Goal: Transaction & Acquisition: Purchase product/service

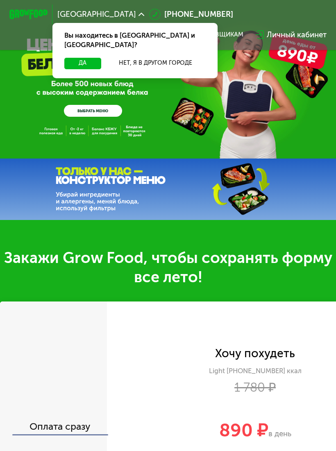
click at [82, 59] on button "Да" at bounding box center [82, 63] width 37 height 11
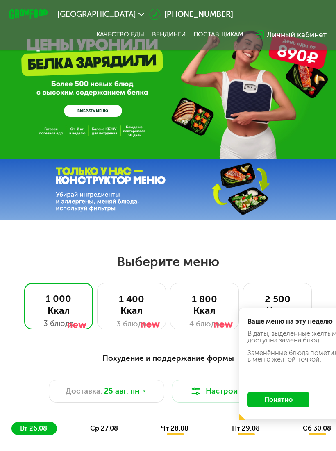
click at [175, 62] on div "GrowFood — доставка правильного питания ВЫБРАТЬ МЕНЮ" at bounding box center [168, 85] width 336 height 63
click at [81, 108] on link "ВЫБРАТЬ МЕНЮ" at bounding box center [93, 110] width 58 height 11
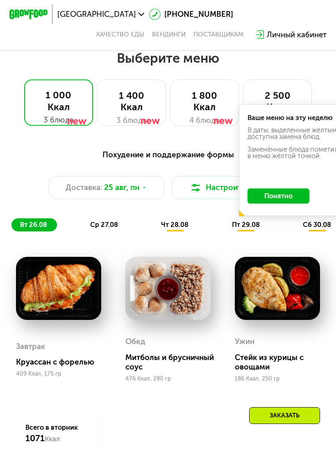
scroll to position [201, 0]
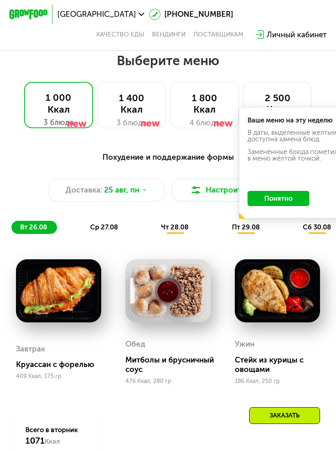
click at [289, 198] on button "Понятно" at bounding box center [279, 198] width 62 height 15
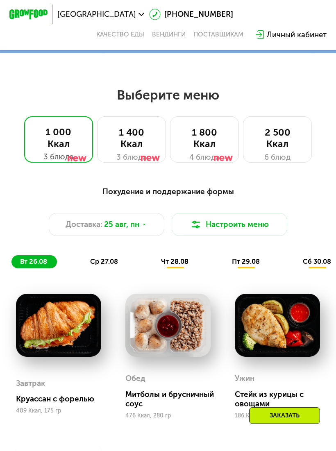
scroll to position [162, 0]
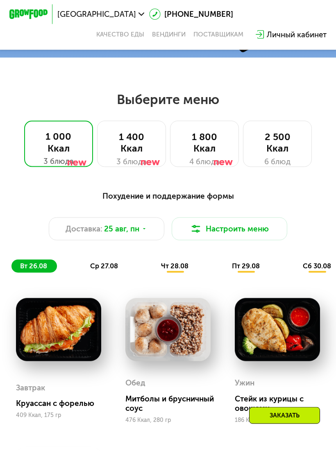
click at [135, 150] on div "1 400 Ккал" at bounding box center [131, 142] width 49 height 23
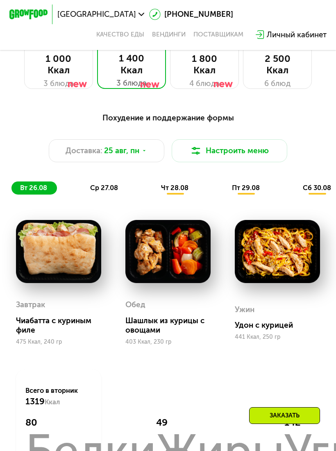
scroll to position [282, 0]
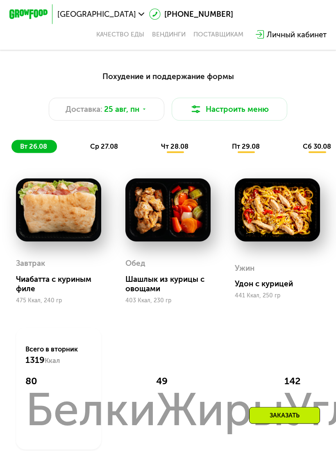
click at [39, 147] on span "вт 26.08" at bounding box center [33, 147] width 27 height 8
click at [22, 148] on span "вт 26.08" at bounding box center [33, 147] width 27 height 8
click at [78, 111] on span "Доставка:" at bounding box center [84, 109] width 37 height 11
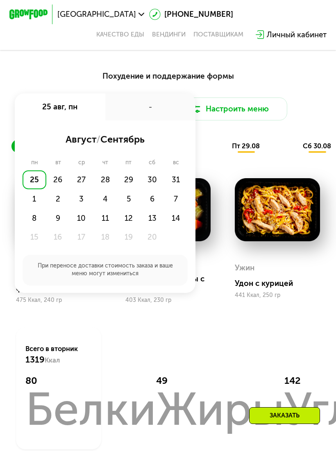
click at [32, 184] on div "25" at bounding box center [35, 180] width 24 height 19
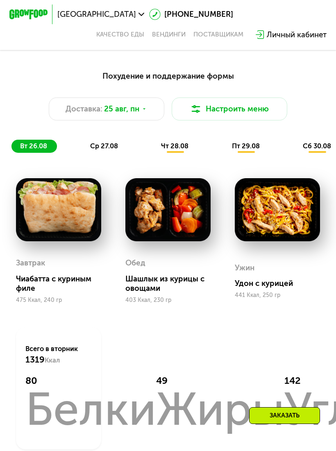
click at [86, 334] on div "Всего в вторник 1319 Ккал 80 Белки 49 Жиры 142 Углеводы" at bounding box center [59, 389] width 86 height 122
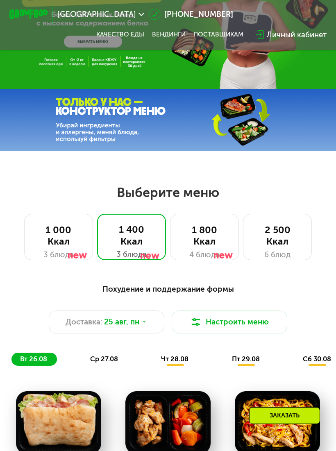
scroll to position [53, 0]
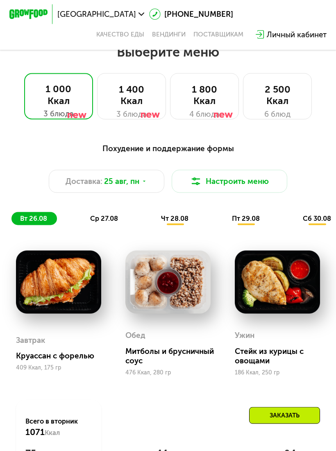
scroll to position [252, 0]
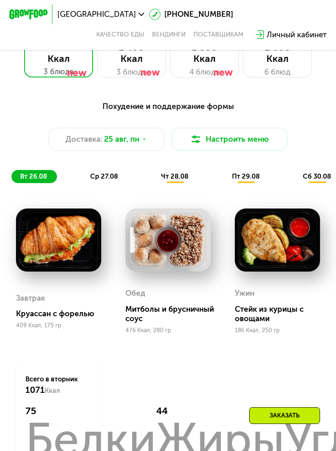
click at [300, 34] on div "Личный кабинет" at bounding box center [297, 34] width 60 height 11
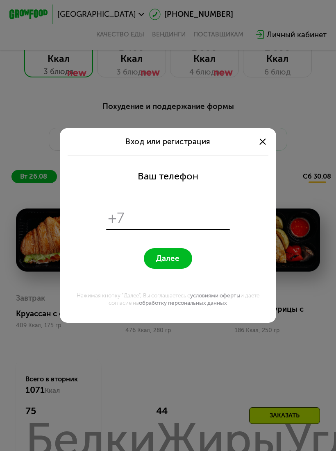
scroll to position [0, 0]
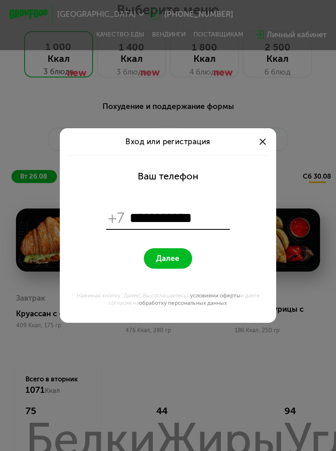
click at [216, 225] on input "**********" at bounding box center [179, 218] width 98 height 18
type input "*"
type input "**********"
click at [186, 262] on button "Далее" at bounding box center [168, 258] width 48 height 20
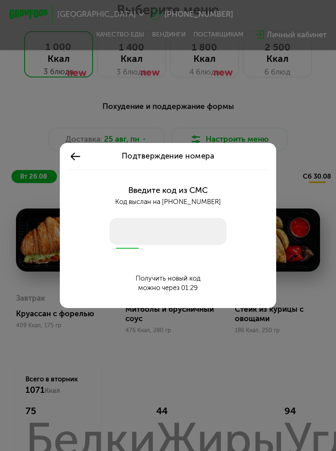
click at [143, 231] on input "number" at bounding box center [167, 231] width 117 height 27
click at [150, 238] on input "number" at bounding box center [167, 231] width 117 height 27
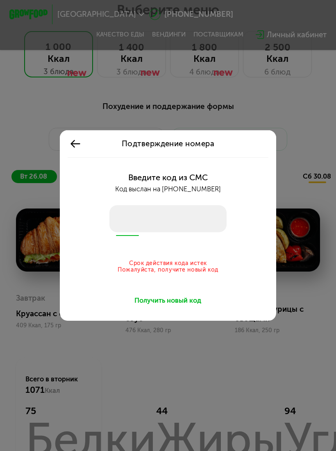
type input "****"
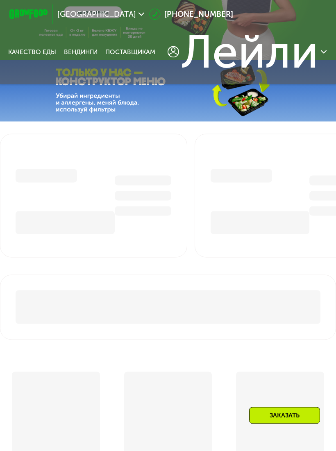
scroll to position [252, 0]
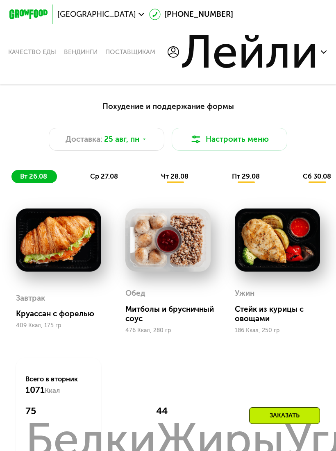
click at [248, 150] on button "Настроить меню" at bounding box center [229, 139] width 115 height 23
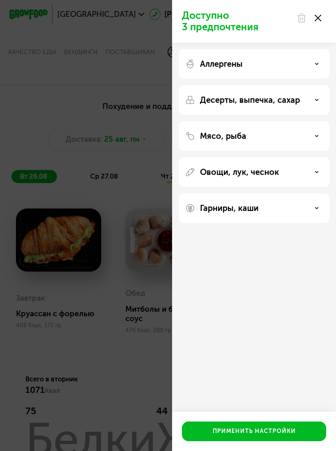
click at [251, 152] on div "Аллергены Десерты, выпечка, сахар Мясо, рыба Овощи, лук, чеснок Гарниры, каши" at bounding box center [254, 136] width 164 height 187
click at [295, 225] on div "Аллергены Десерты, выпечка, сахар Мясо, рыба Овощи, лук, чеснок Гарниры, каши" at bounding box center [254, 136] width 164 height 187
click at [312, 213] on div "Гарниры, каши" at bounding box center [254, 208] width 138 height 10
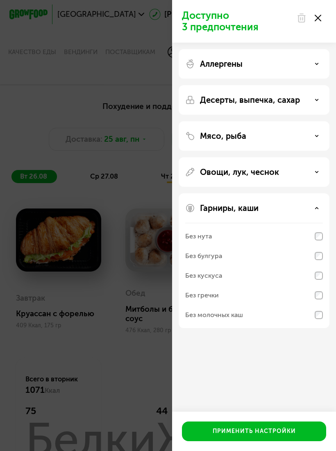
click at [312, 213] on div "Гарниры, каши" at bounding box center [254, 208] width 138 height 10
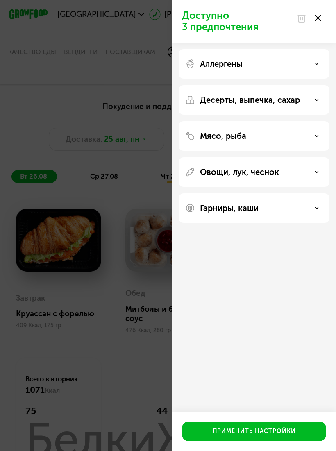
click at [318, 193] on div "Овощи, лук, чеснок" at bounding box center [254, 208] width 151 height 30
click at [313, 176] on div "Овощи, лук, чеснок" at bounding box center [254, 172] width 138 height 10
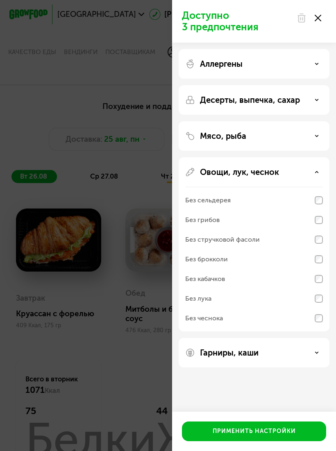
click at [322, 173] on div "Овощи, лук, чеснок" at bounding box center [254, 172] width 138 height 10
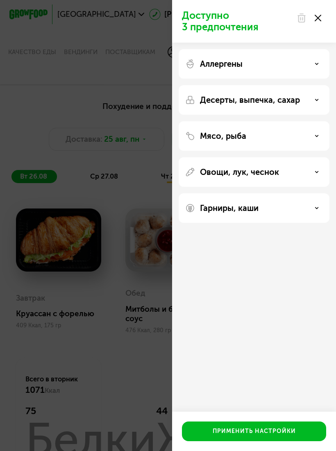
click at [312, 137] on div "Мясо, рыба" at bounding box center [254, 136] width 138 height 10
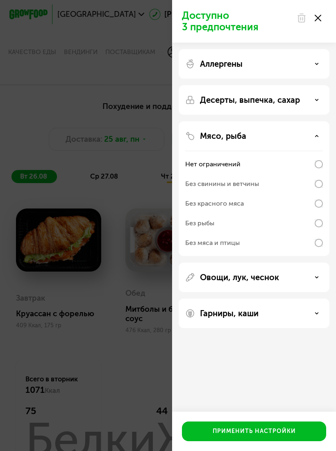
click at [321, 140] on div "Мясо, рыба" at bounding box center [254, 136] width 138 height 10
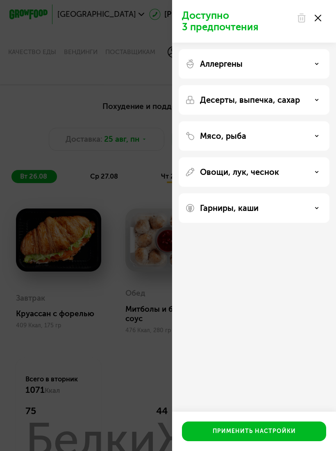
click at [302, 121] on div "Десерты, выпечка, сахар" at bounding box center [254, 136] width 151 height 30
click at [306, 104] on div "Десерты, выпечка, сахар" at bounding box center [254, 100] width 138 height 10
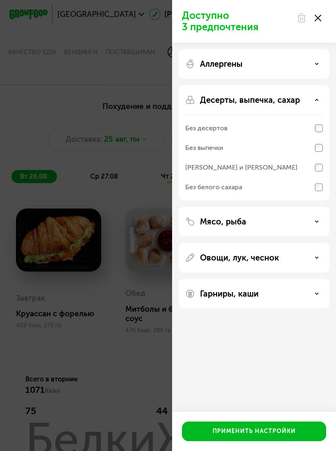
click at [314, 101] on div "Десерты, выпечка, сахар" at bounding box center [254, 100] width 138 height 10
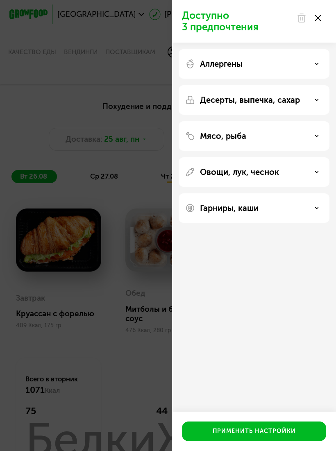
click at [315, 66] on div "Аллергены" at bounding box center [254, 64] width 138 height 10
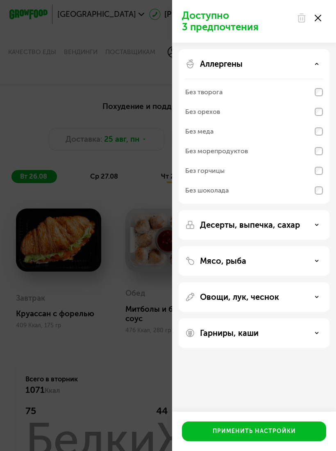
click at [316, 67] on div "Аллергены" at bounding box center [254, 64] width 138 height 10
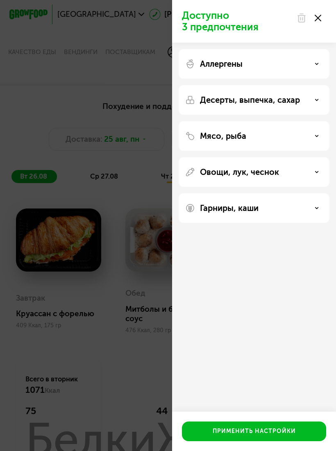
click at [287, 132] on div "Мясо, рыба" at bounding box center [254, 136] width 138 height 10
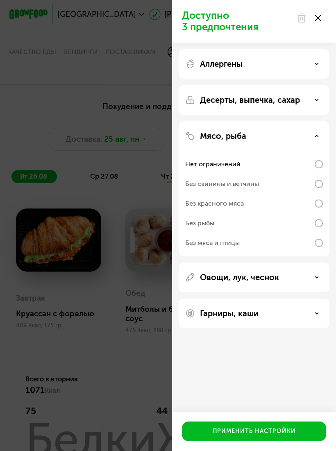
click at [287, 263] on div "Мясо, рыба Нет ограничений Без свинины и ветчины Без красного мяса Без рыбы Без…" at bounding box center [254, 278] width 151 height 30
click at [309, 100] on div "Десерты, выпечка, сахар" at bounding box center [254, 100] width 138 height 10
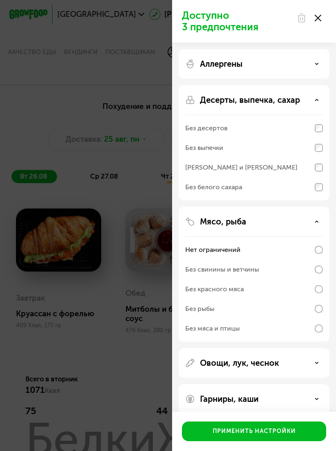
click at [312, 128] on div "Без десертов" at bounding box center [254, 128] width 138 height 20
click at [319, 226] on div "Мясо, рыба" at bounding box center [254, 222] width 138 height 10
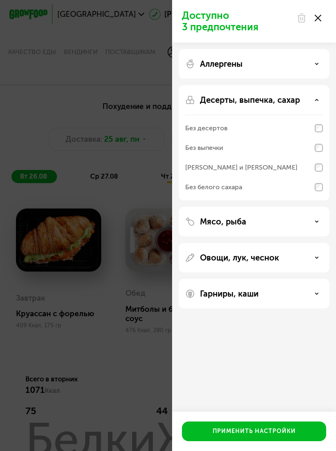
click at [313, 99] on div "Десерты, выпечка, сахар" at bounding box center [254, 100] width 138 height 10
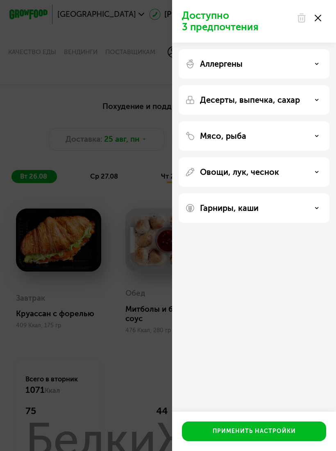
click at [94, 348] on div "Доступно 3 предпочтения Аллергены Десерты, выпечка, сахар Мясо, рыба Овощи, лук…" at bounding box center [168, 225] width 336 height 451
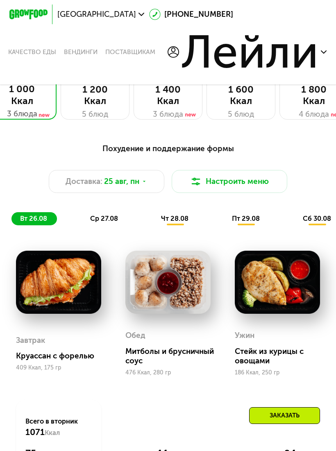
scroll to position [209, 0]
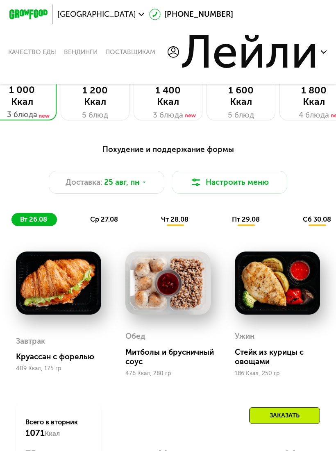
click at [96, 222] on span "ср 27.08" at bounding box center [104, 220] width 28 height 8
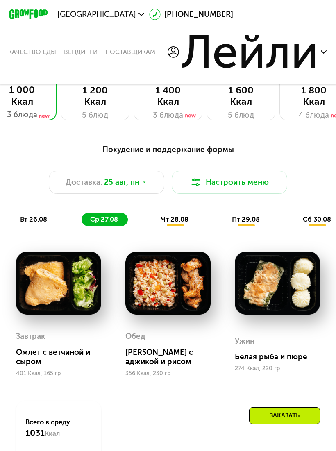
click at [223, 226] on div "чт 28.08" at bounding box center [246, 220] width 46 height 14
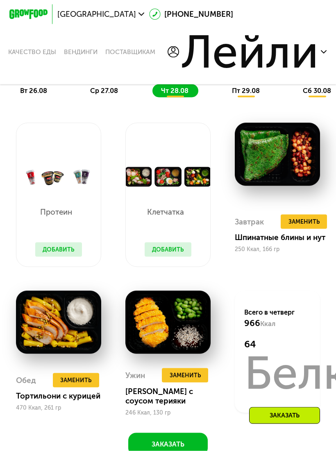
scroll to position [338, 0]
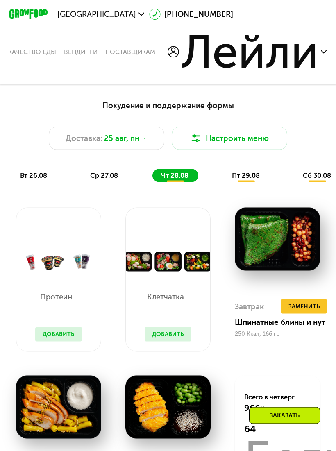
click at [254, 174] on span "пт 29.08" at bounding box center [246, 176] width 28 height 8
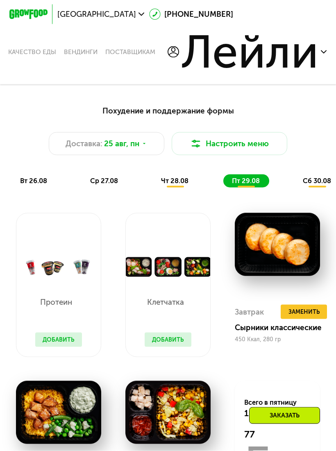
scroll to position [248, 0]
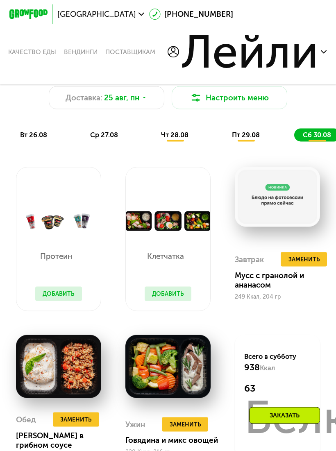
scroll to position [293, 0]
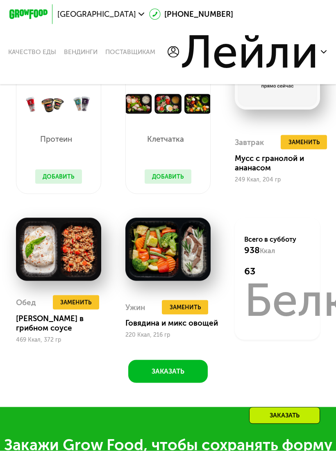
click at [194, 364] on button "Заказать" at bounding box center [168, 371] width 80 height 23
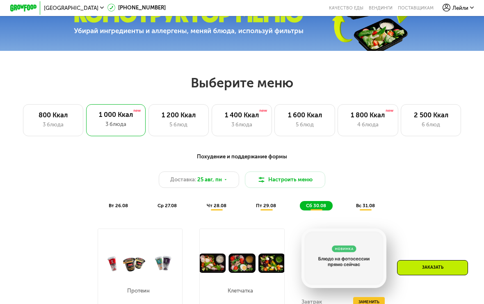
scroll to position [228, 0]
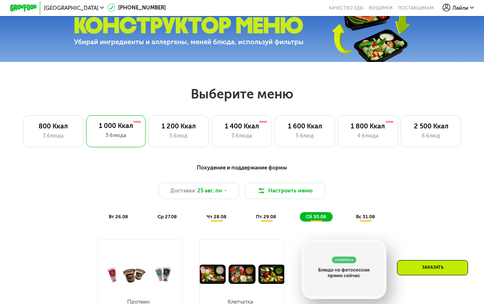
click at [40, 129] on div "800 Ккал" at bounding box center [53, 126] width 46 height 8
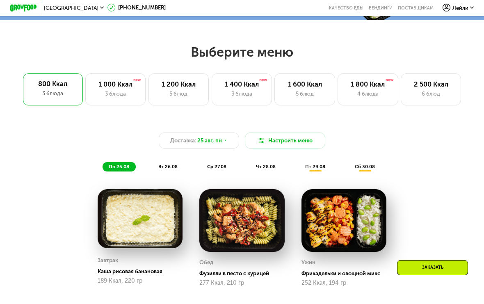
scroll to position [270, 0]
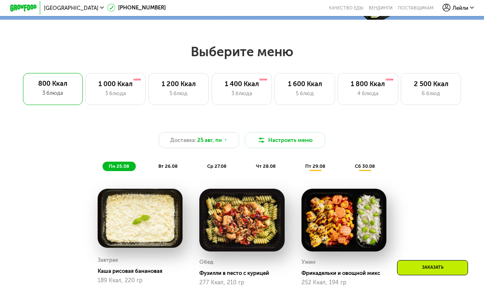
click at [148, 101] on div "1 000 Ккал 3 блюда" at bounding box center [178, 89] width 60 height 32
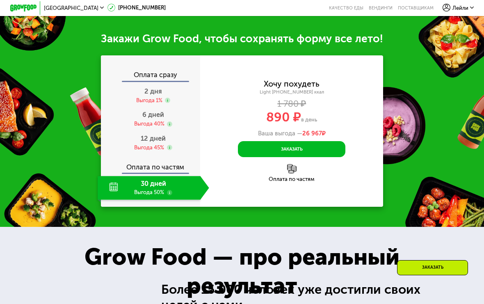
scroll to position [682, 0]
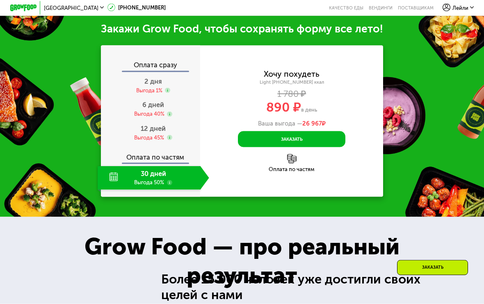
click at [168, 181] on use at bounding box center [169, 182] width 5 height 5
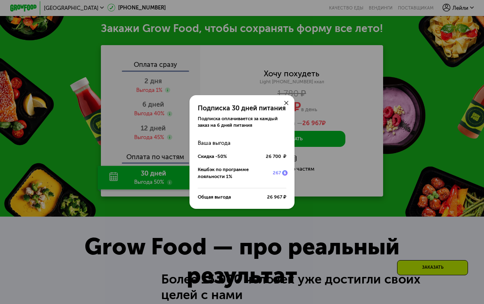
click at [176, 258] on div "Подписка 30 дней питания Подписка оплачивается за каждый заказ на 6 дней питани…" at bounding box center [242, 152] width 484 height 304
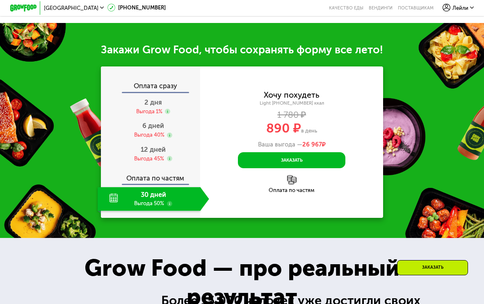
scroll to position [660, 0]
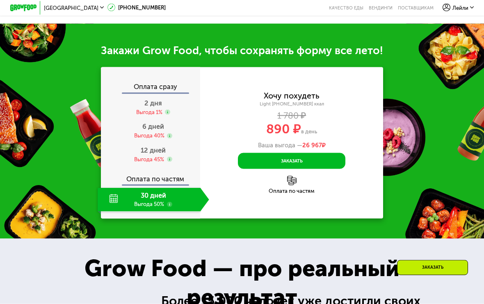
click at [157, 133] on div "Выгода 40%" at bounding box center [149, 135] width 30 height 7
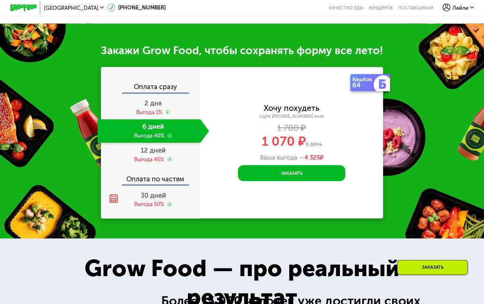
scroll to position [661, 0]
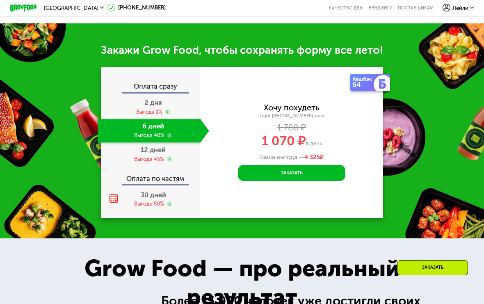
click at [160, 155] on div "Выгода 45%" at bounding box center [149, 158] width 30 height 7
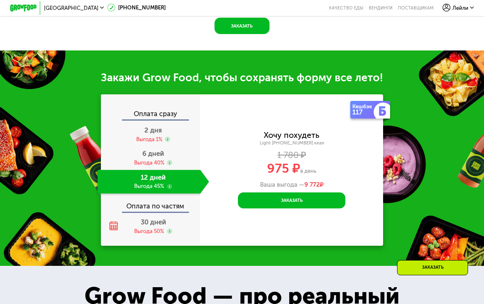
click at [173, 228] on div "30 дней Выгода 50%" at bounding box center [153, 226] width 111 height 23
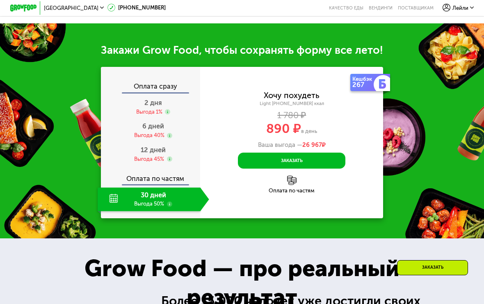
click at [302, 188] on div "Оплата по частям" at bounding box center [291, 190] width 183 height 5
click at [314, 159] on button "Заказать" at bounding box center [291, 160] width 107 height 16
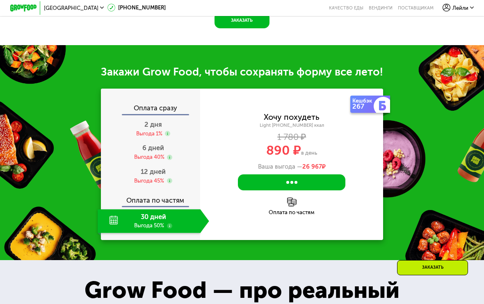
scroll to position [636, 0]
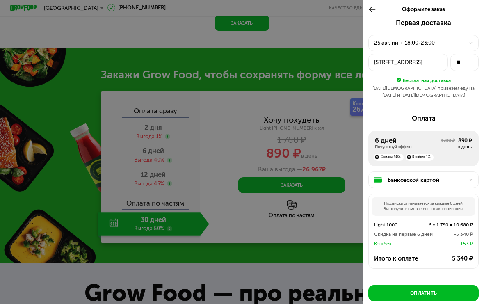
click at [336, 68] on button "[STREET_ADDRESS]" at bounding box center [407, 62] width 79 height 17
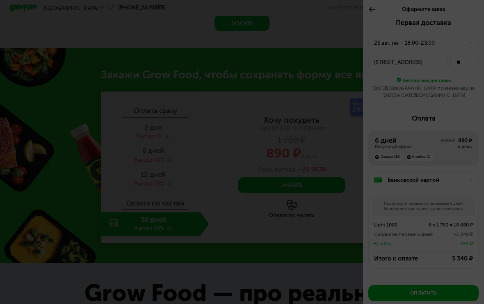
scroll to position [636, 0]
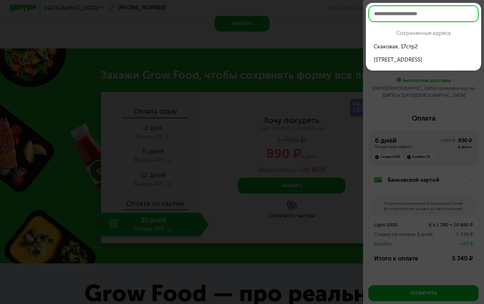
click at [336, 121] on div at bounding box center [242, 152] width 484 height 304
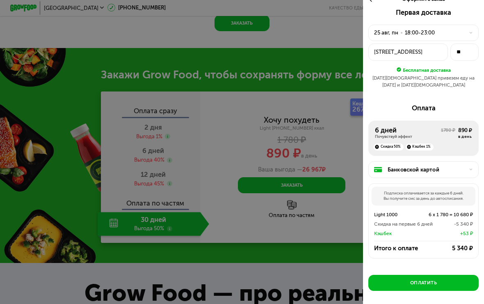
scroll to position [10, 0]
click at [50, 132] on div at bounding box center [242, 152] width 484 height 304
click at [329, 213] on div at bounding box center [242, 152] width 484 height 304
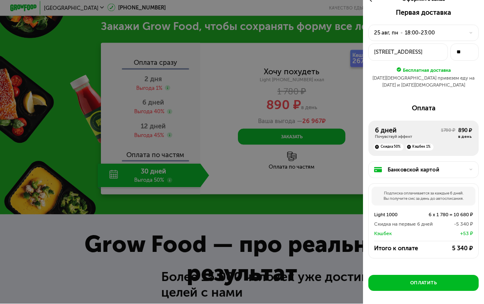
click at [336, 226] on div at bounding box center [242, 152] width 484 height 304
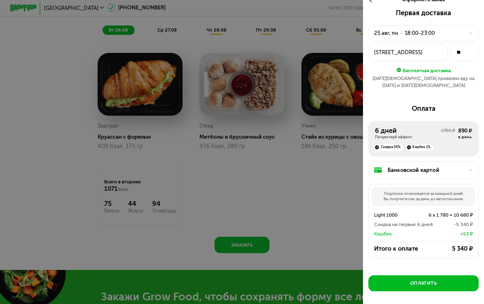
scroll to position [400, 0]
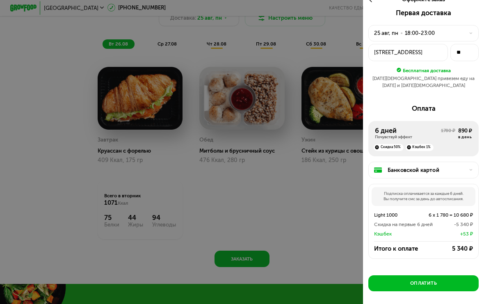
click at [336, 3] on icon at bounding box center [372, -1] width 8 height 8
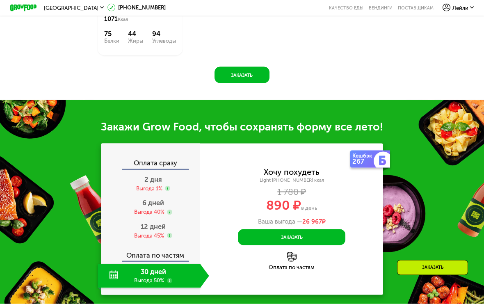
scroll to position [682, 0]
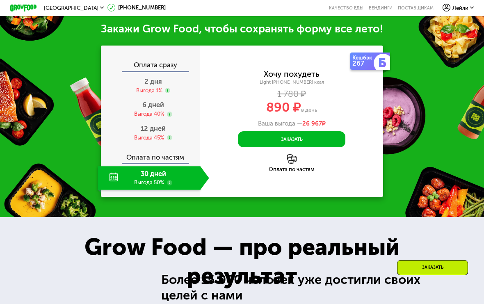
click at [166, 139] on div "Выгода 45%" at bounding box center [153, 137] width 38 height 7
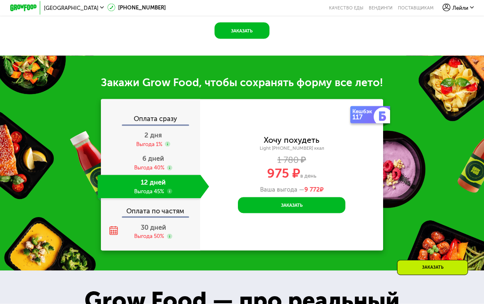
scroll to position [627, 0]
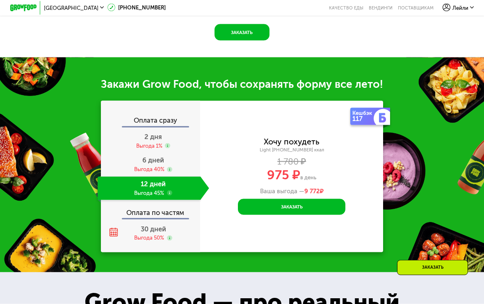
click at [265, 208] on button "Заказать" at bounding box center [291, 207] width 107 height 16
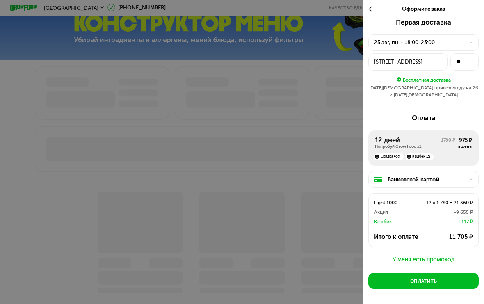
scroll to position [230, 0]
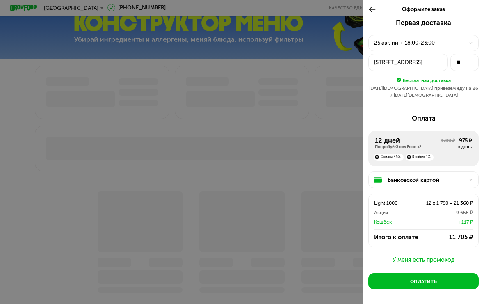
click at [66, 157] on div at bounding box center [242, 152] width 484 height 304
click at [224, 165] on div at bounding box center [242, 152] width 484 height 304
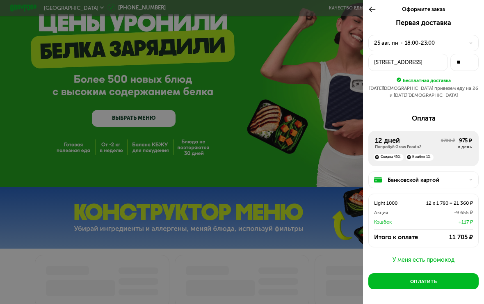
scroll to position [40, 0]
